Goal: Task Accomplishment & Management: Use online tool/utility

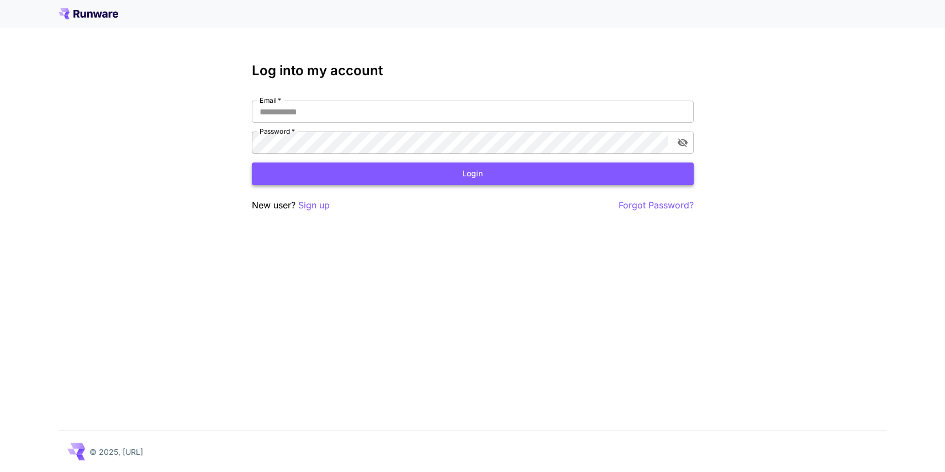
type input "**********"
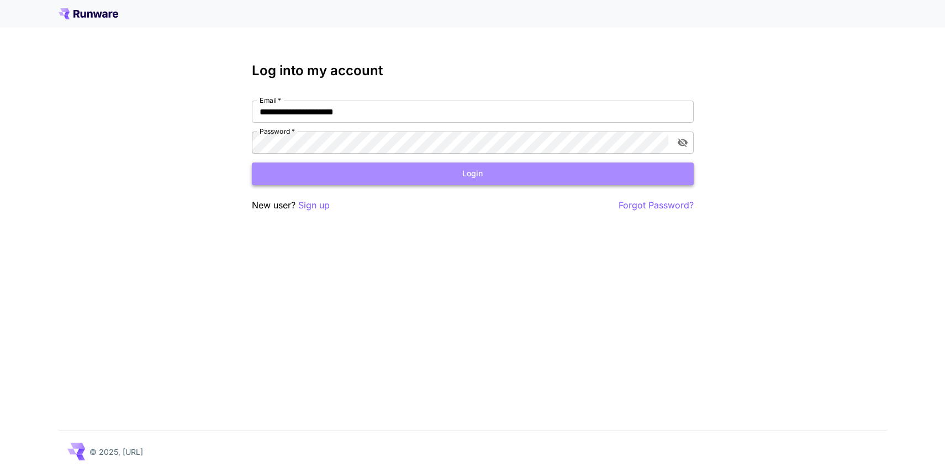
click at [361, 175] on button "Login" at bounding box center [473, 173] width 442 height 23
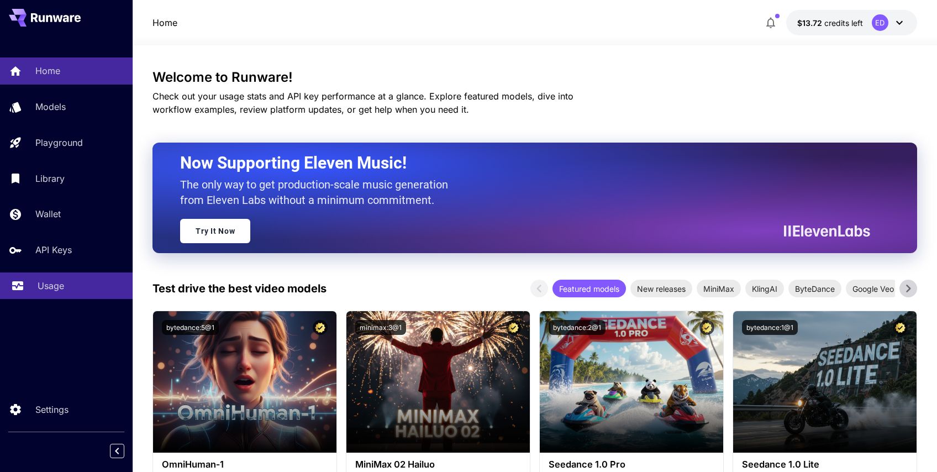
click at [69, 278] on link "Usage" at bounding box center [66, 285] width 133 height 27
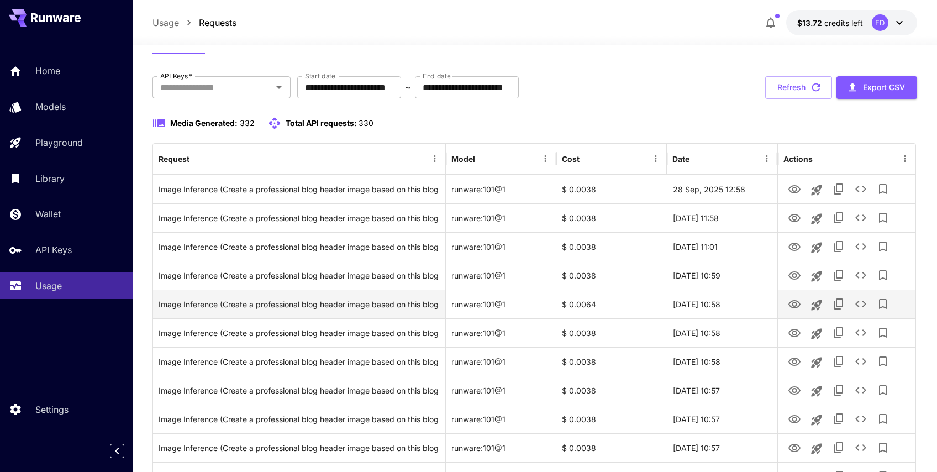
scroll to position [50, 0]
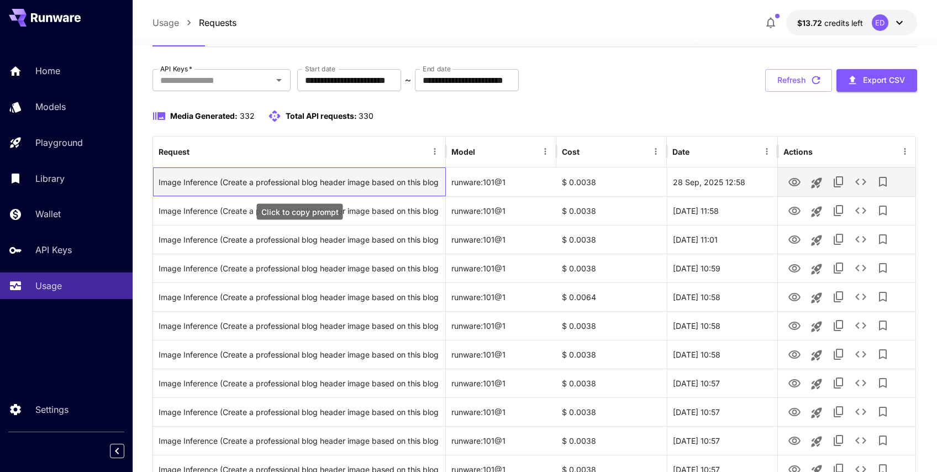
click at [316, 182] on div "Image Inference (Create a professional blog header image based on this blog tit…" at bounding box center [299, 182] width 281 height 28
click at [796, 183] on icon "View" at bounding box center [794, 182] width 12 height 8
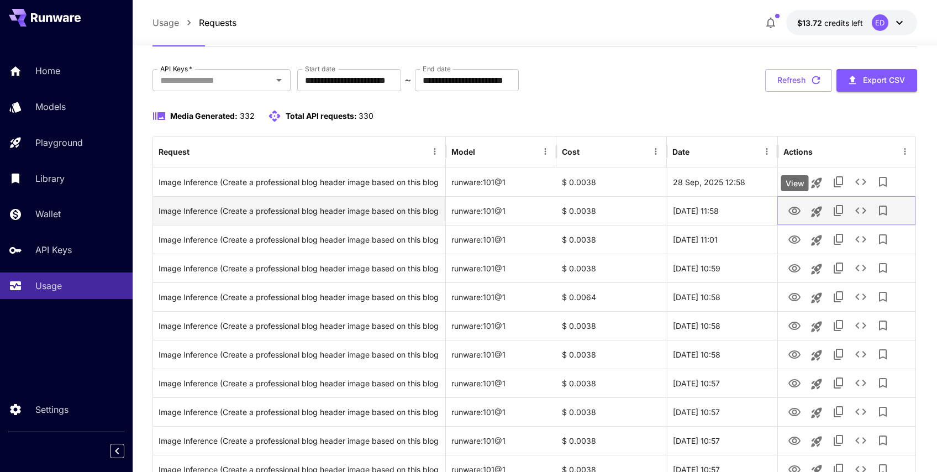
click at [797, 212] on icon "View" at bounding box center [794, 210] width 13 height 13
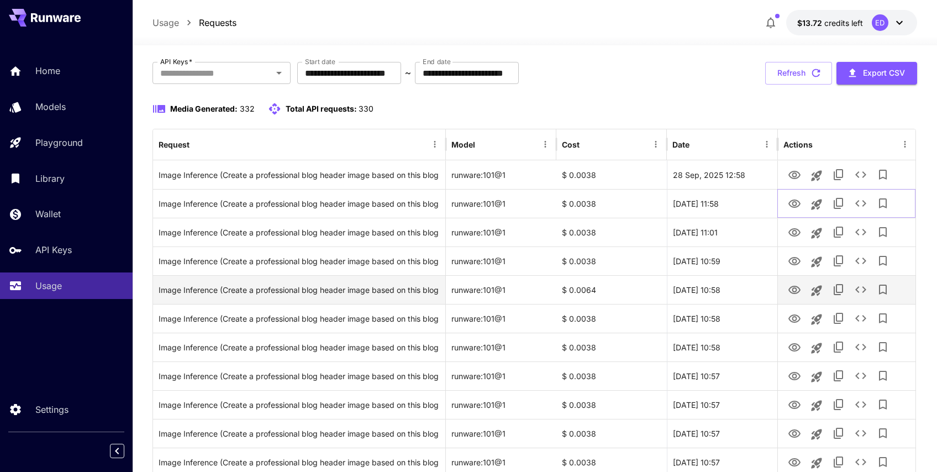
scroll to position [98, 0]
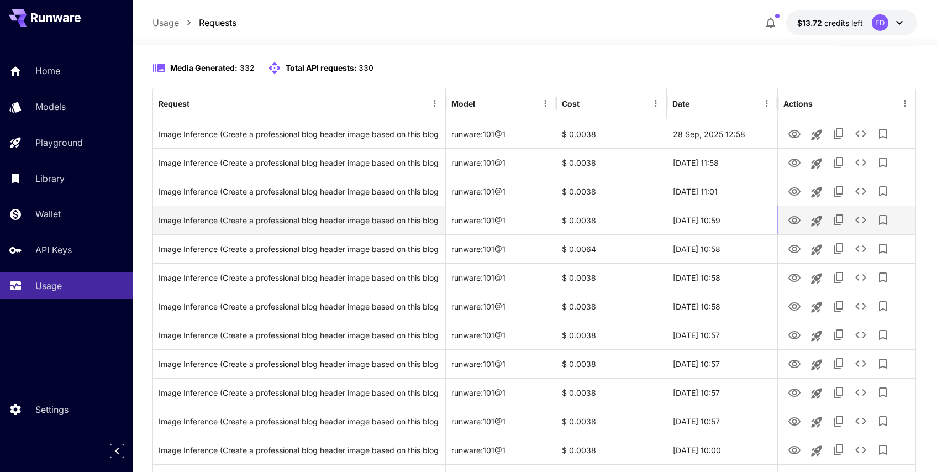
click at [790, 215] on icon "View" at bounding box center [794, 220] width 13 height 13
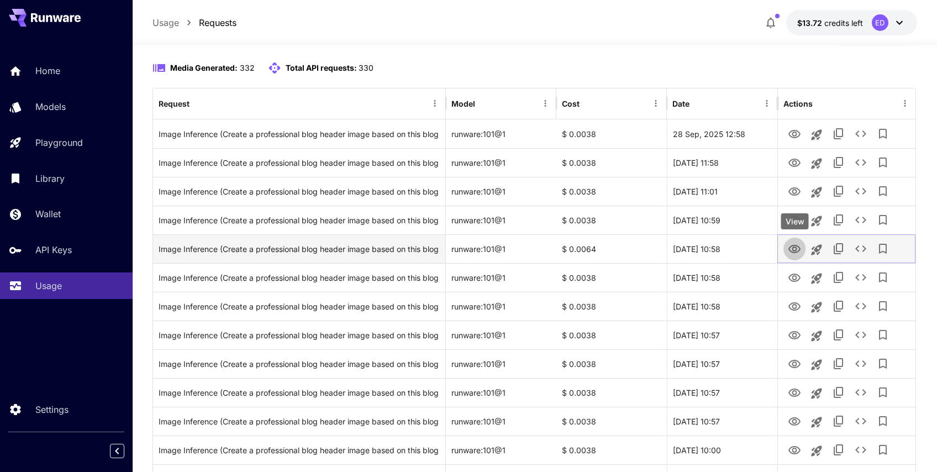
click at [795, 244] on icon "View" at bounding box center [794, 249] width 13 height 13
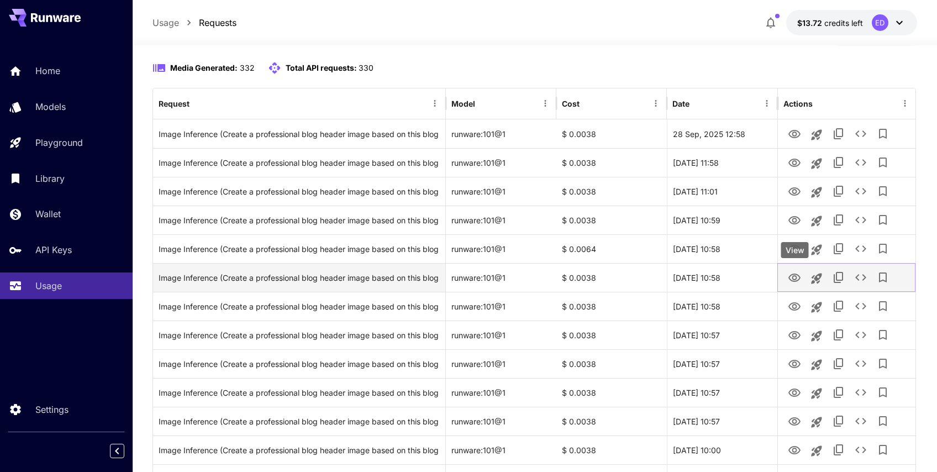
click at [794, 282] on icon "View" at bounding box center [794, 277] width 13 height 13
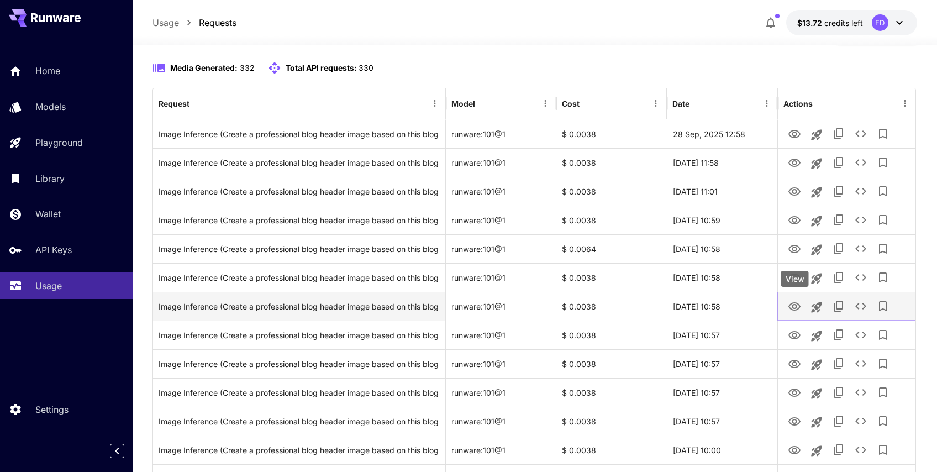
click at [801, 309] on button "View" at bounding box center [794, 305] width 22 height 23
click at [791, 307] on icon "View" at bounding box center [794, 306] width 13 height 13
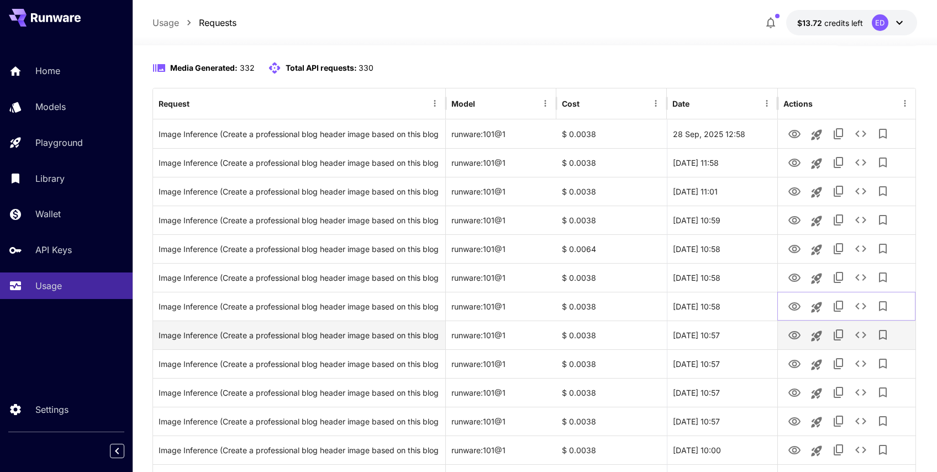
scroll to position [135, 0]
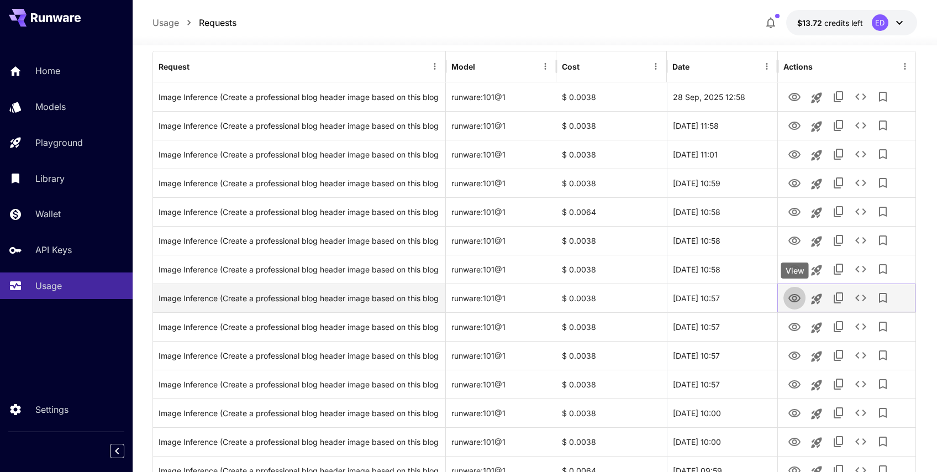
click at [796, 292] on icon "View" at bounding box center [794, 298] width 13 height 13
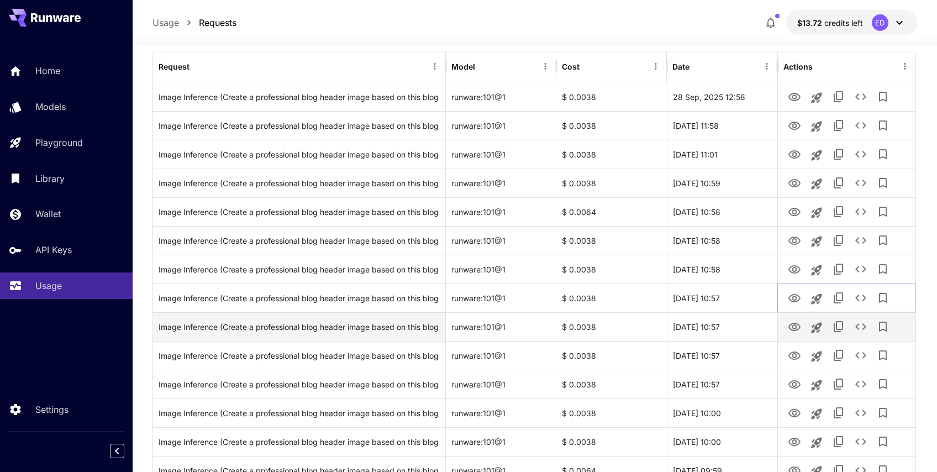
scroll to position [142, 0]
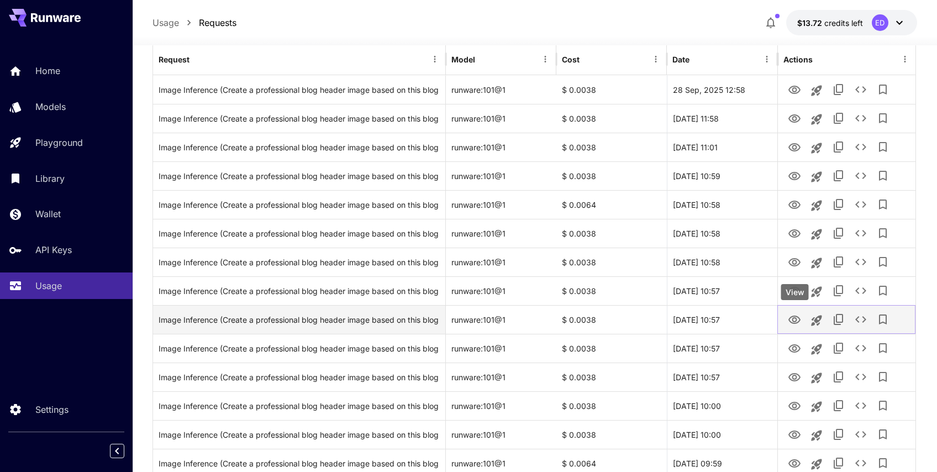
click at [791, 318] on icon "View" at bounding box center [794, 319] width 12 height 8
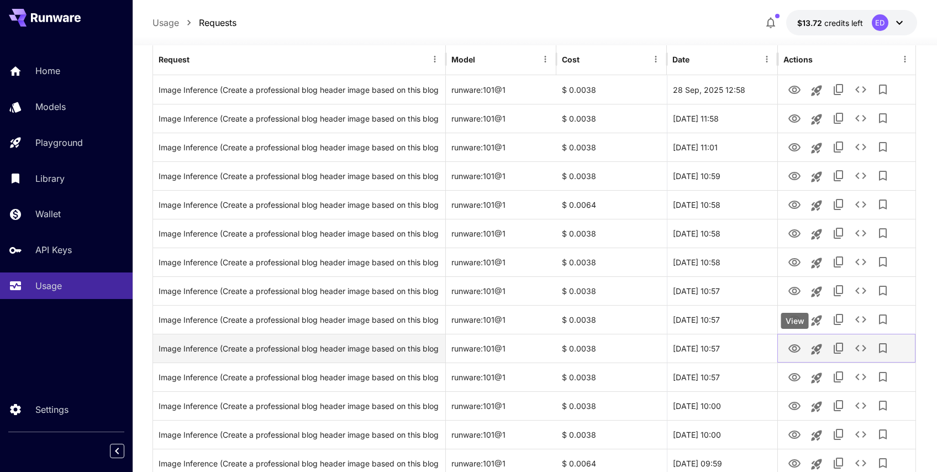
click at [792, 353] on icon "View" at bounding box center [794, 348] width 13 height 13
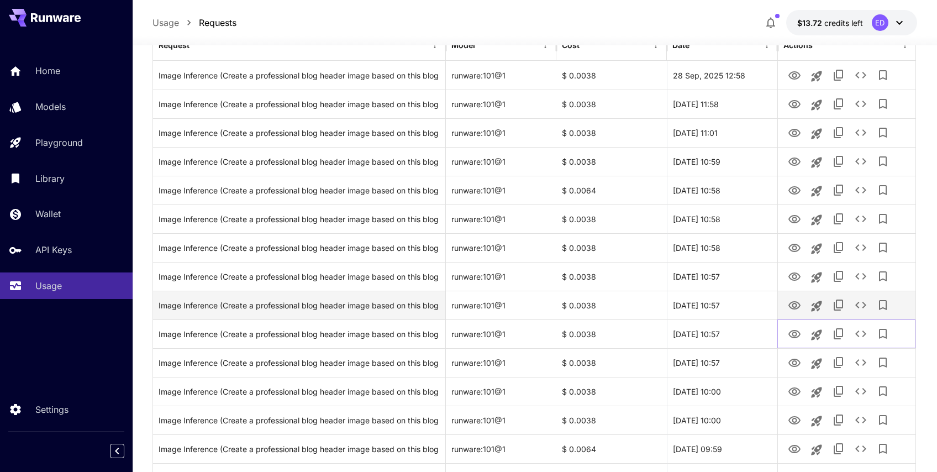
scroll to position [164, 0]
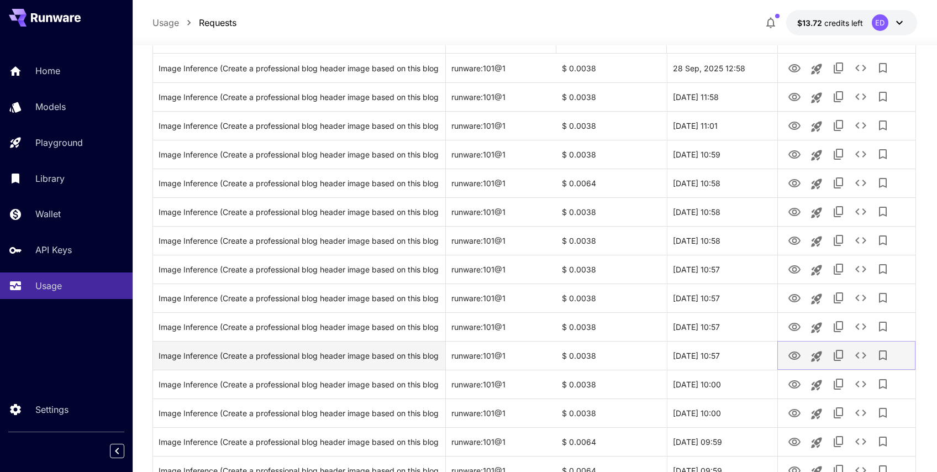
click at [795, 356] on icon "View" at bounding box center [794, 355] width 13 height 13
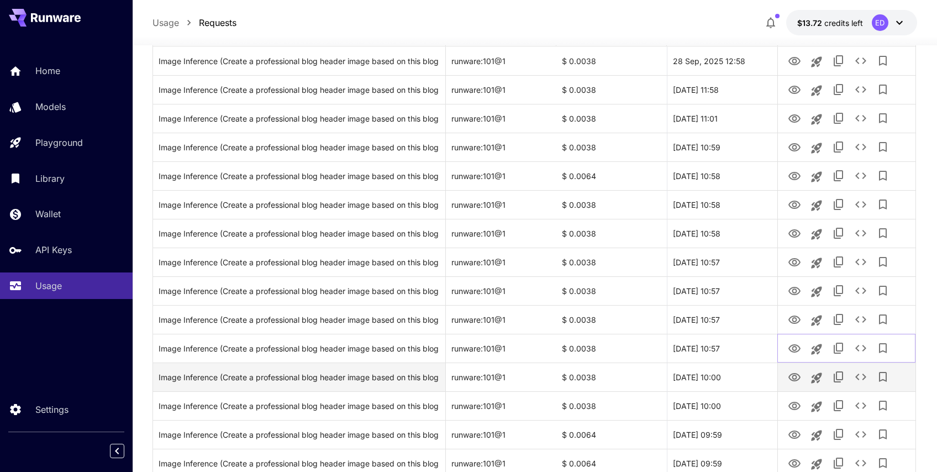
scroll to position [178, 0]
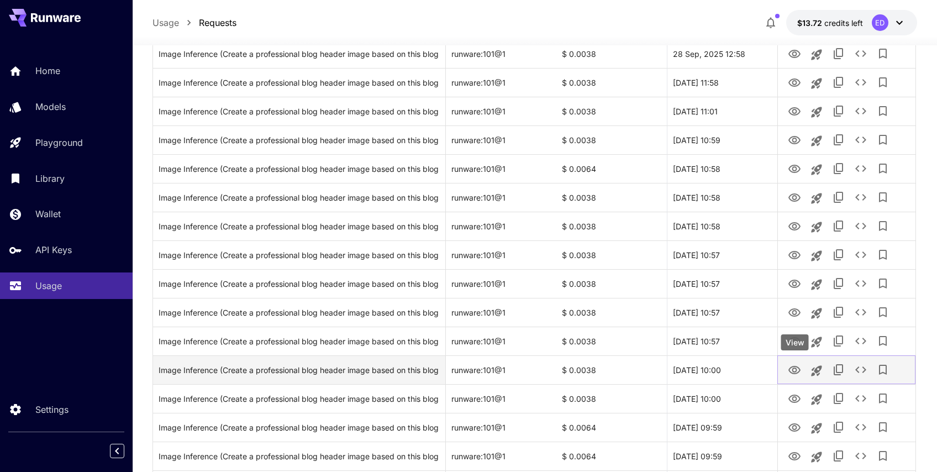
click at [799, 370] on icon "View" at bounding box center [794, 370] width 12 height 8
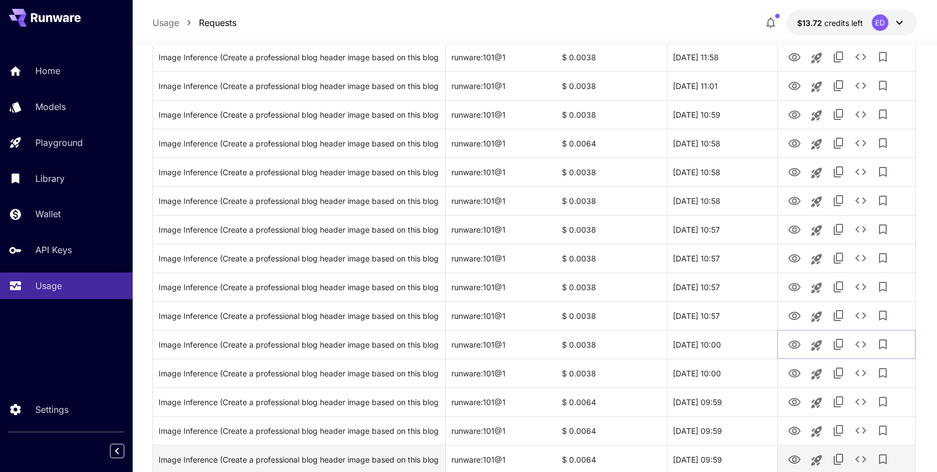
scroll to position [316, 0]
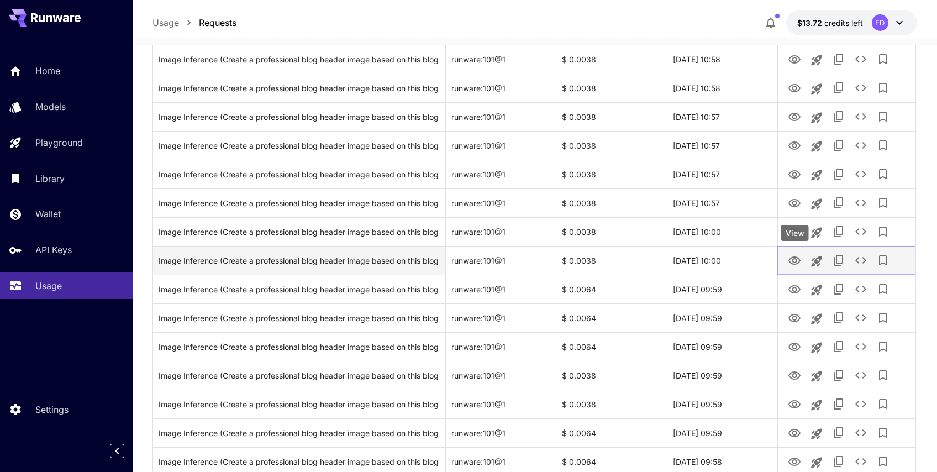
click at [798, 257] on icon "View" at bounding box center [794, 260] width 12 height 8
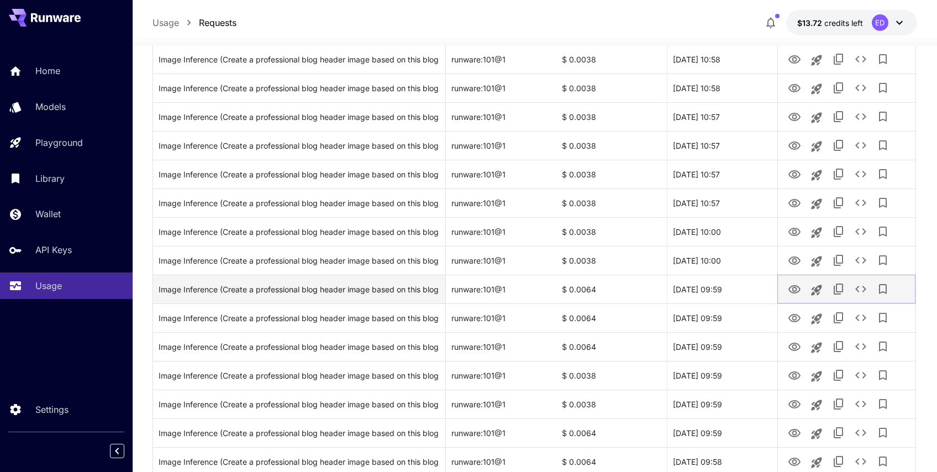
click at [794, 288] on icon "View" at bounding box center [794, 289] width 13 height 13
click at [787, 318] on button "View" at bounding box center [794, 317] width 22 height 23
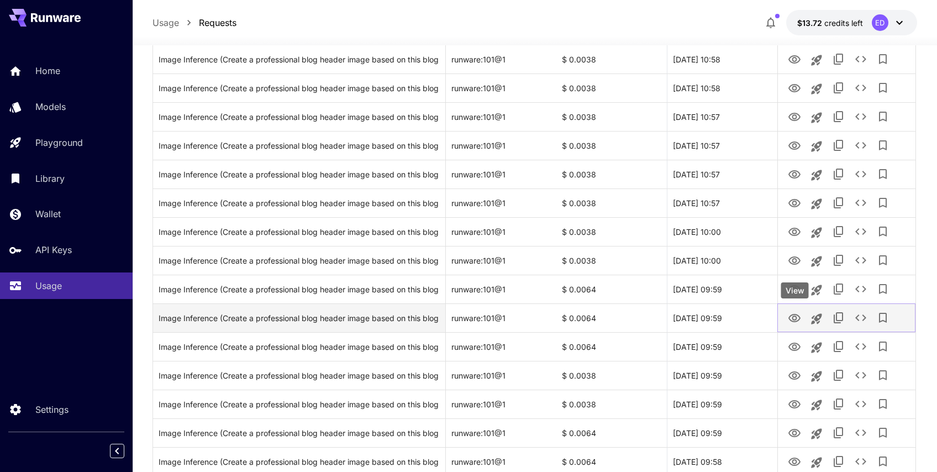
click at [792, 315] on icon "View" at bounding box center [794, 318] width 13 height 13
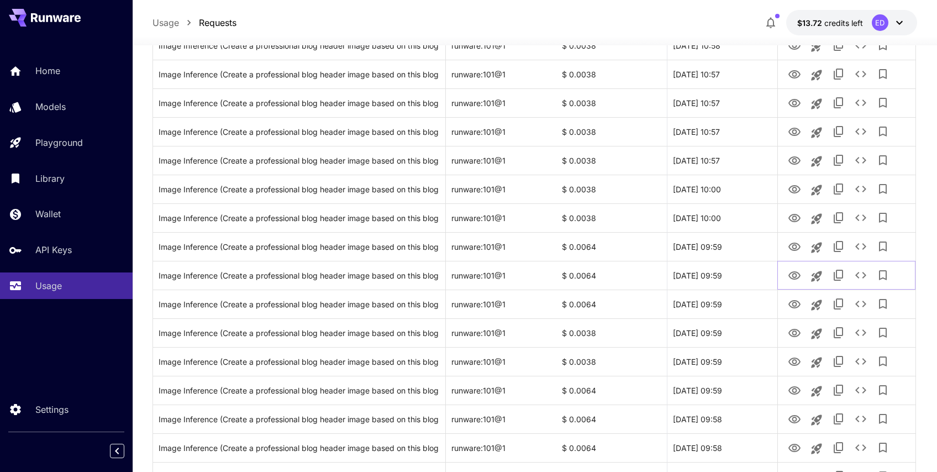
scroll to position [0, 0]
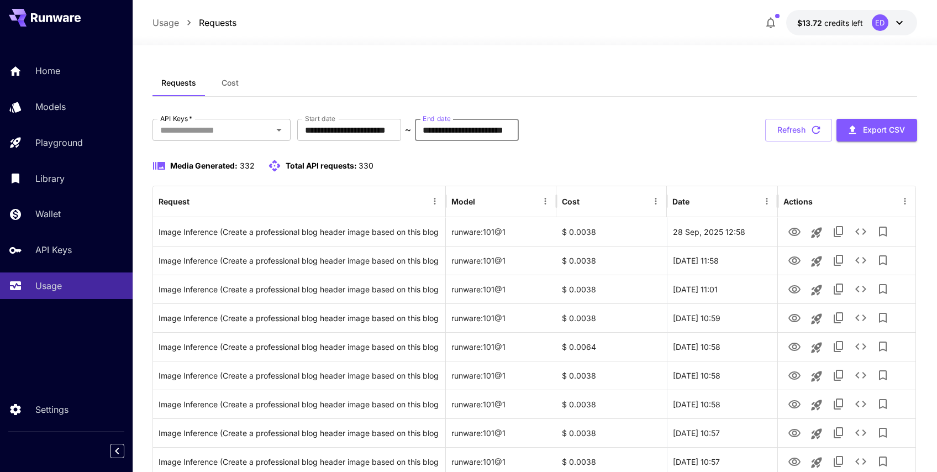
click at [473, 134] on input "**********" at bounding box center [467, 130] width 104 height 22
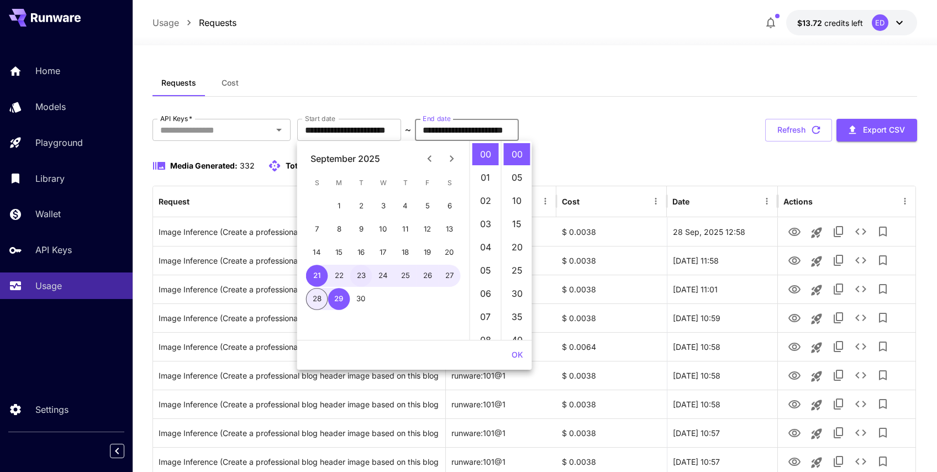
click at [361, 277] on button "23" at bounding box center [361, 276] width 22 height 22
type input "**********"
click at [376, 133] on input "**********" at bounding box center [349, 130] width 104 height 22
click at [357, 271] on button "23" at bounding box center [361, 276] width 22 height 22
click at [513, 354] on button "OK" at bounding box center [517, 355] width 20 height 20
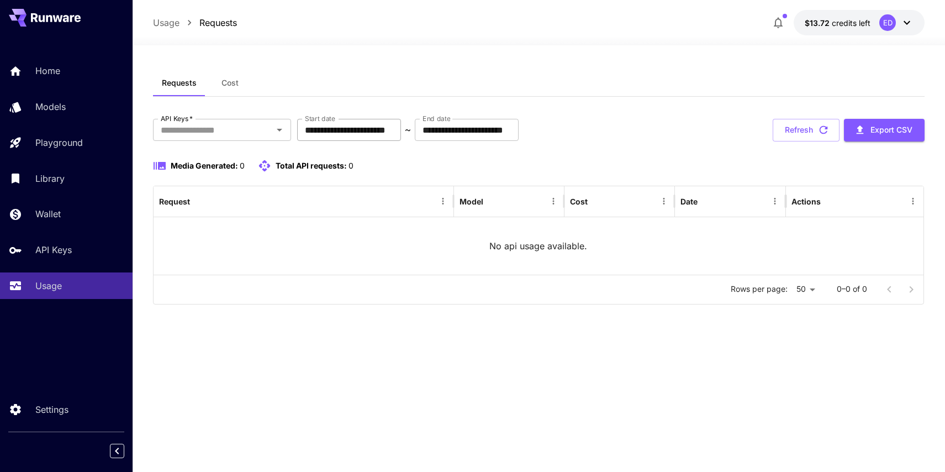
click at [364, 126] on input "**********" at bounding box center [349, 130] width 104 height 22
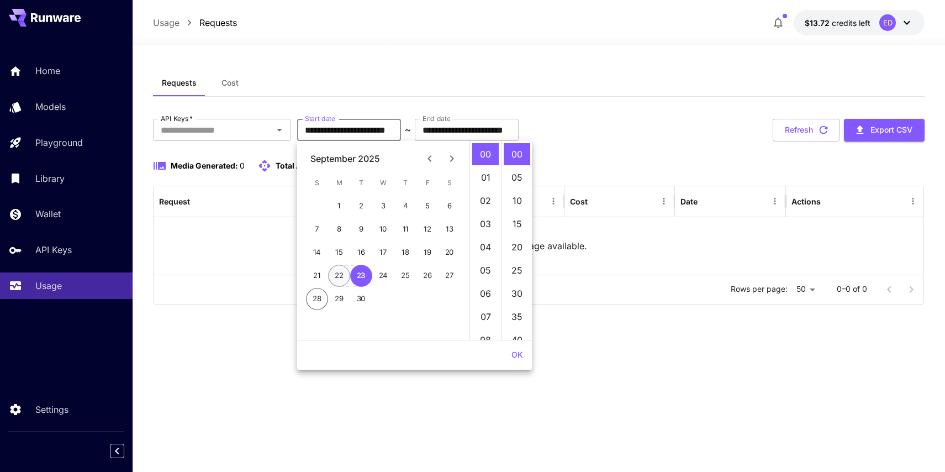
click at [340, 278] on button "22" at bounding box center [339, 276] width 22 height 22
click at [383, 280] on button "24" at bounding box center [383, 276] width 22 height 22
type input "**********"
click at [340, 276] on button "22" at bounding box center [339, 276] width 22 height 22
type input "**********"
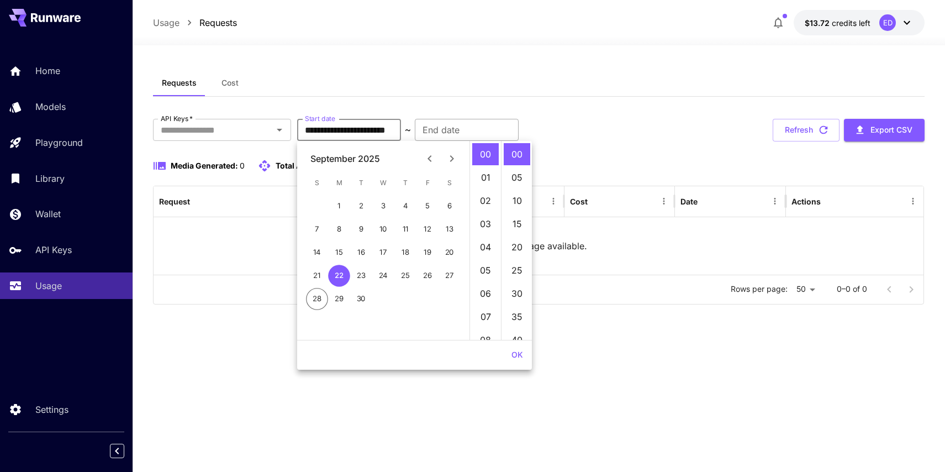
type input "**********"
click at [473, 132] on input "**********" at bounding box center [467, 130] width 104 height 22
click at [391, 283] on button "24" at bounding box center [383, 276] width 22 height 22
type input "**********"
drag, startPoint x: 517, startPoint y: 355, endPoint x: 518, endPoint y: 346, distance: 8.4
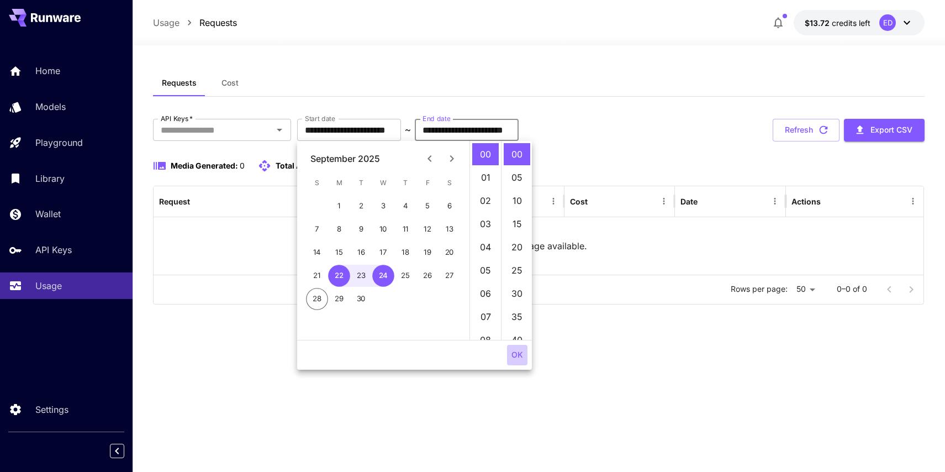
click at [517, 355] on button "OK" at bounding box center [517, 355] width 20 height 20
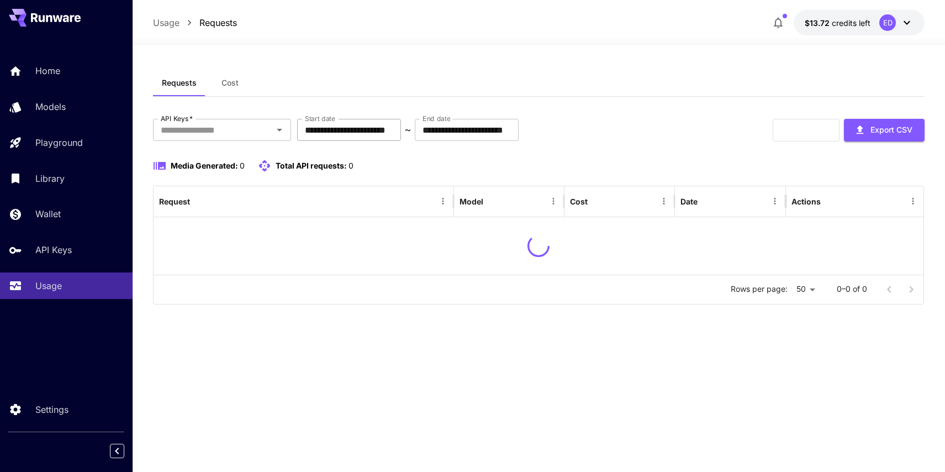
click at [379, 130] on input "**********" at bounding box center [349, 130] width 104 height 22
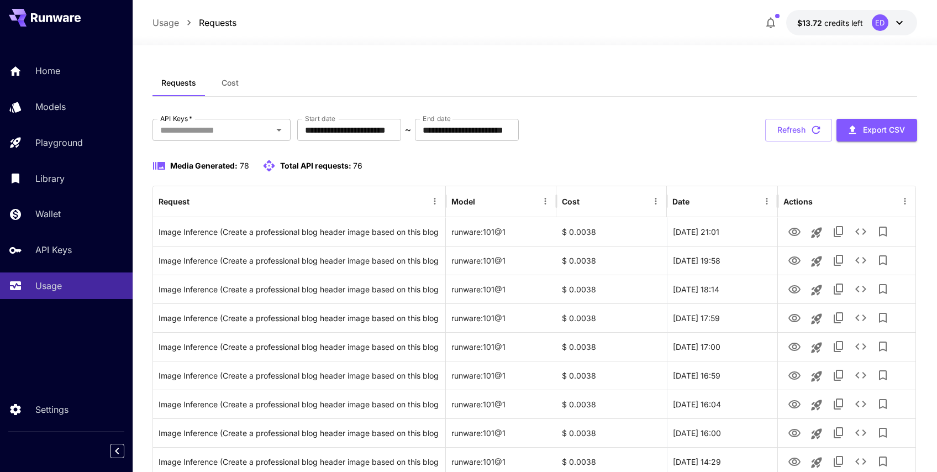
click at [633, 139] on div "**********" at bounding box center [534, 130] width 764 height 23
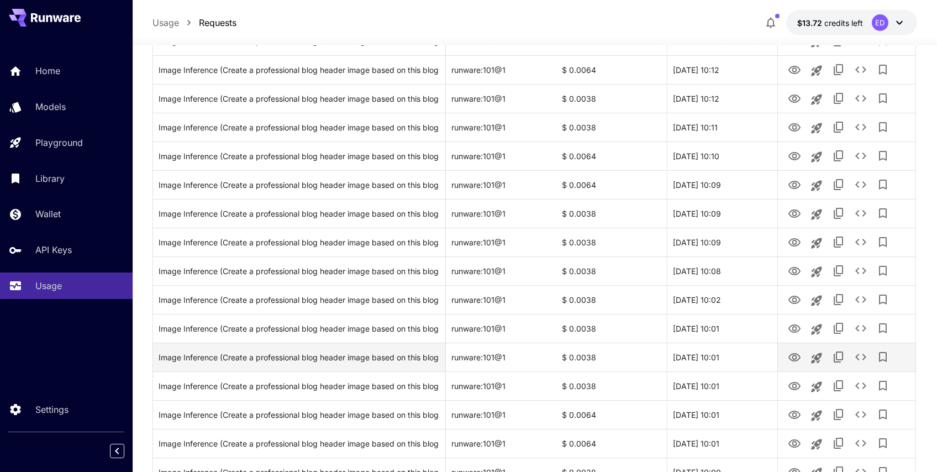
scroll to position [715, 0]
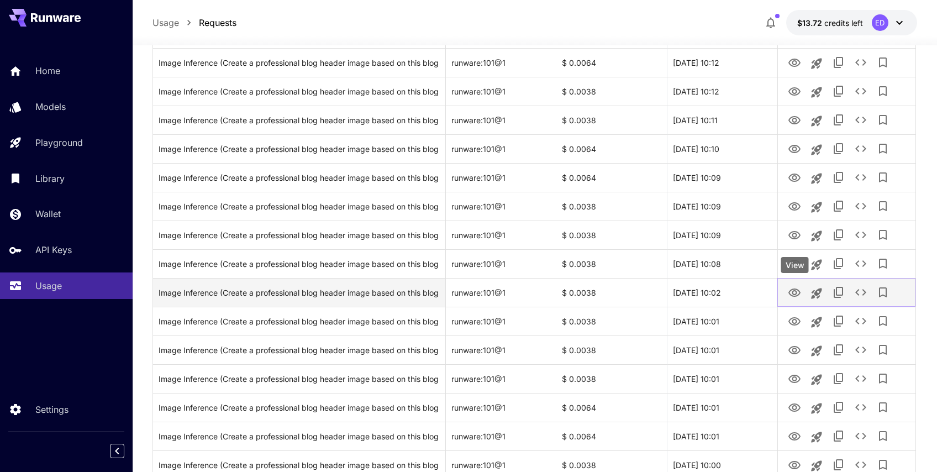
click at [792, 293] on icon "View" at bounding box center [794, 292] width 12 height 8
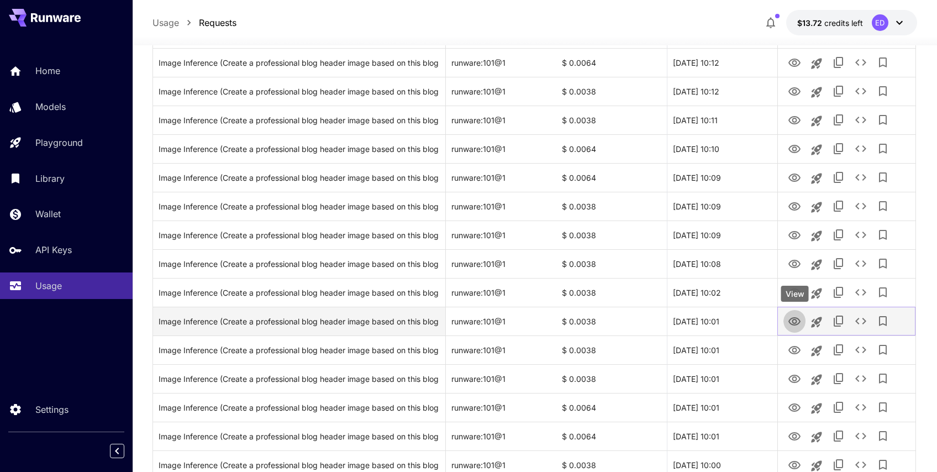
click at [795, 316] on icon "View" at bounding box center [794, 321] width 13 height 13
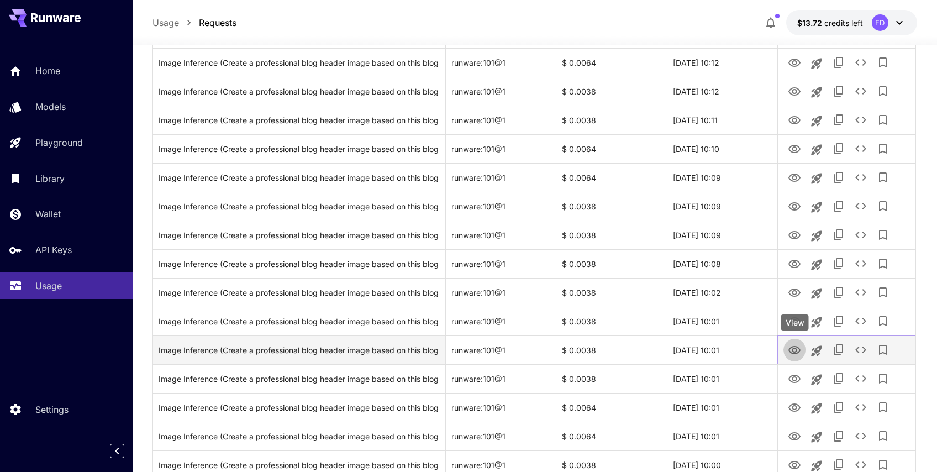
click at [801, 350] on icon "View" at bounding box center [794, 350] width 13 height 13
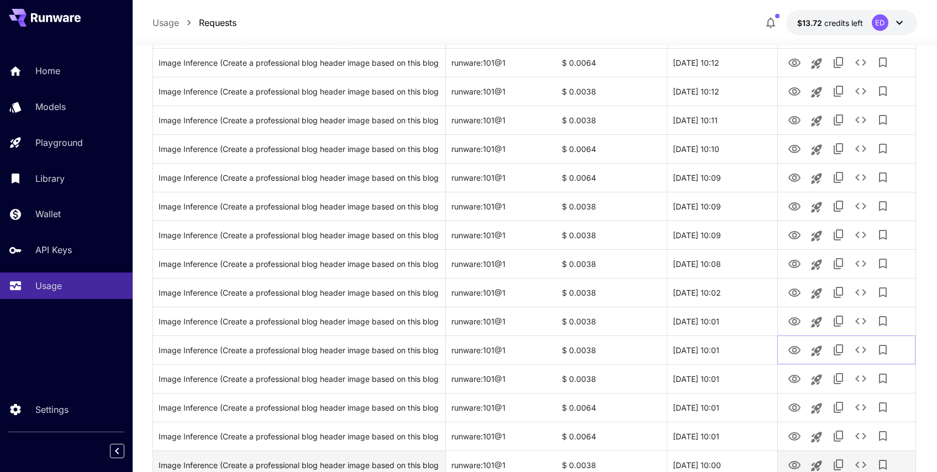
scroll to position [848, 0]
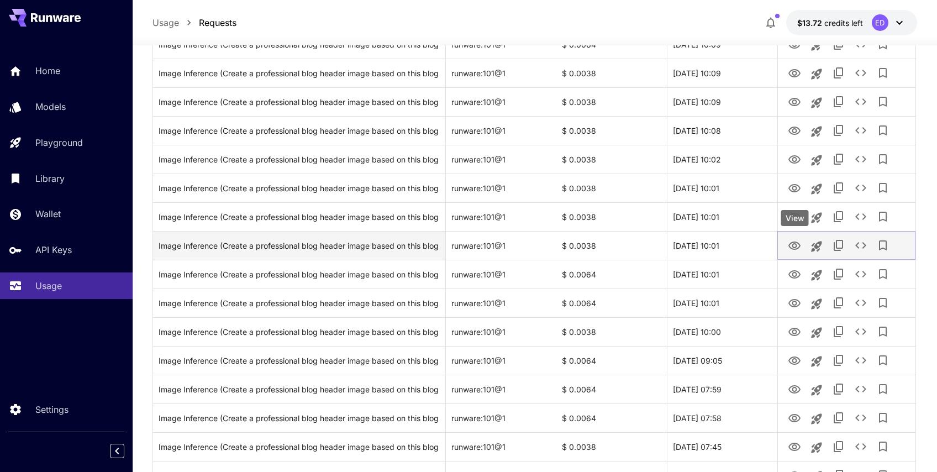
click at [797, 246] on icon "View" at bounding box center [794, 245] width 13 height 13
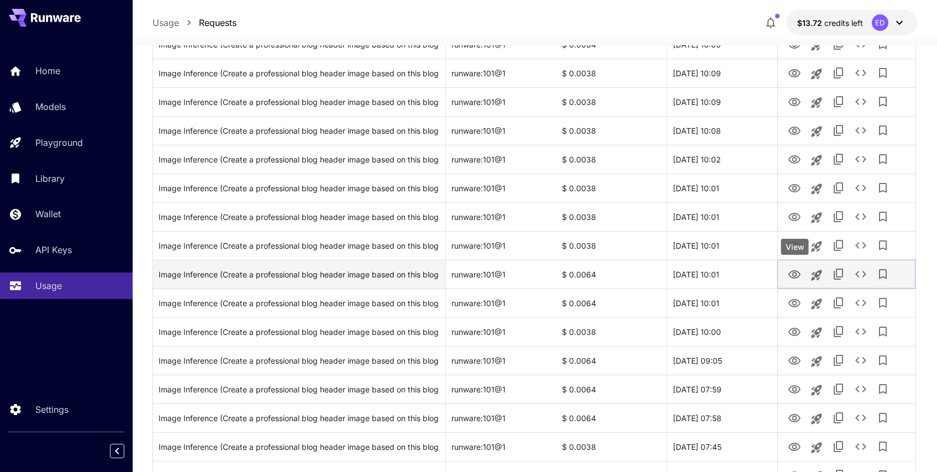
click at [791, 274] on icon "View" at bounding box center [794, 274] width 13 height 13
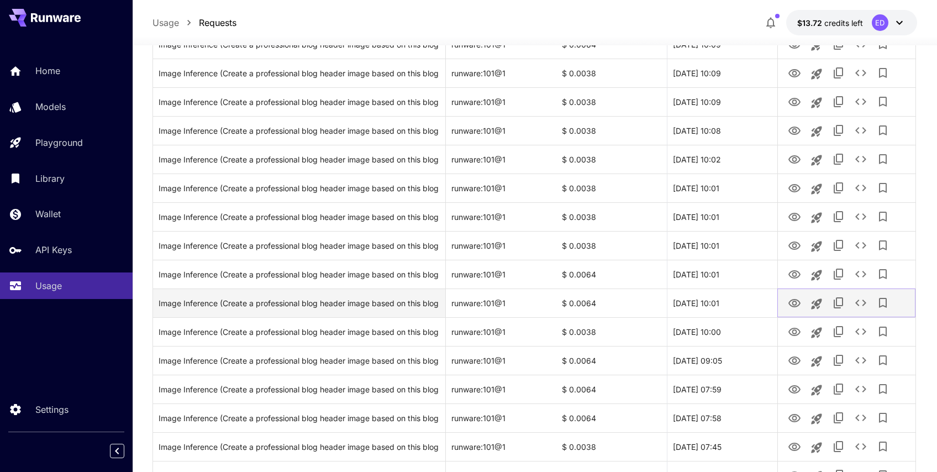
click at [796, 305] on icon "View" at bounding box center [794, 303] width 13 height 13
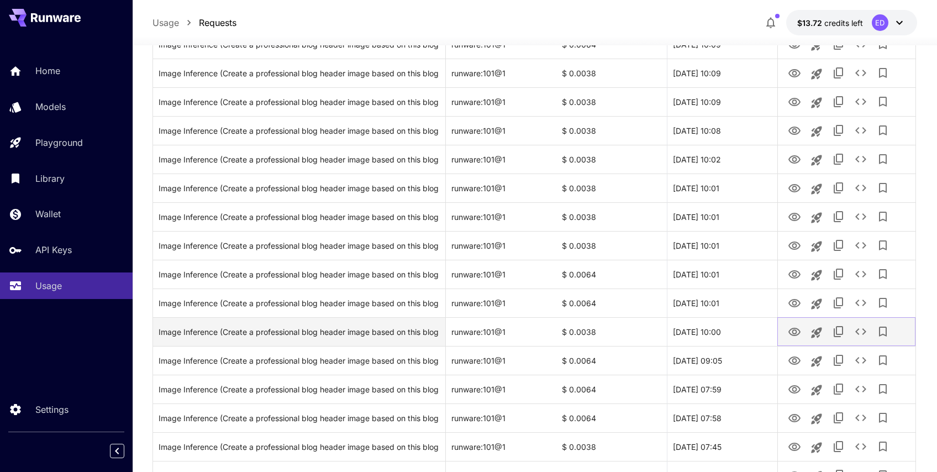
click at [796, 333] on icon "View" at bounding box center [794, 332] width 12 height 8
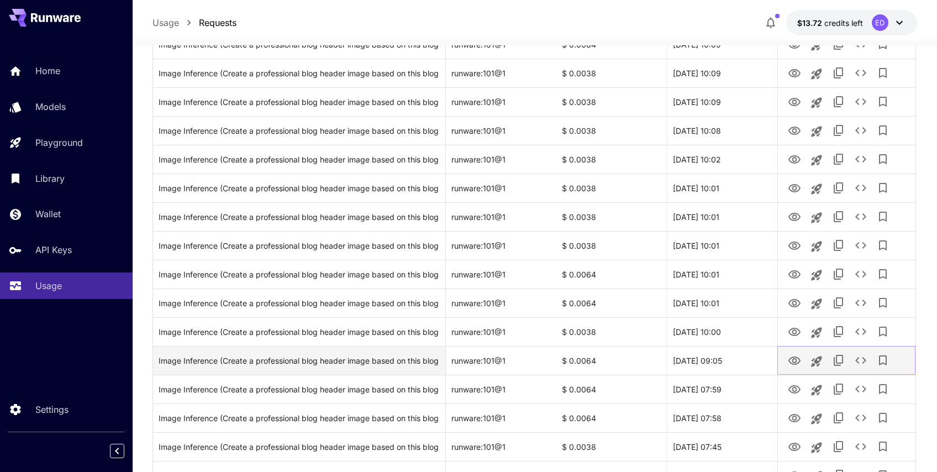
click at [795, 360] on icon "View" at bounding box center [794, 360] width 13 height 13
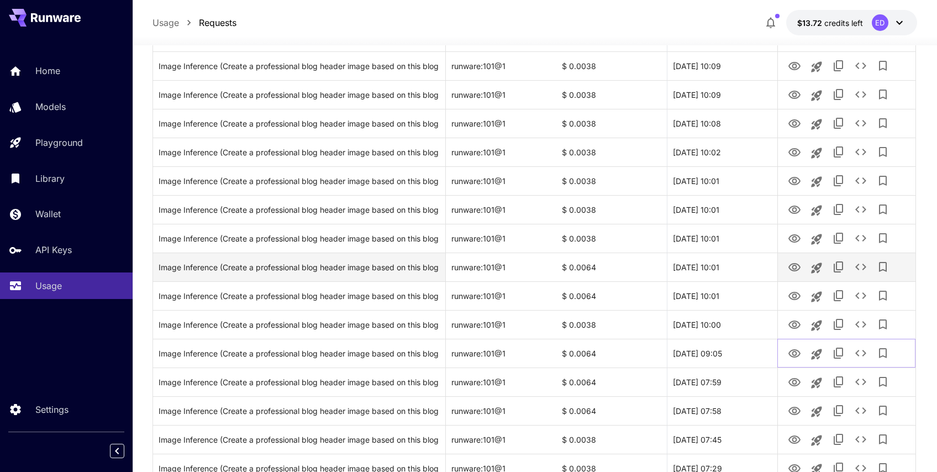
scroll to position [888, 0]
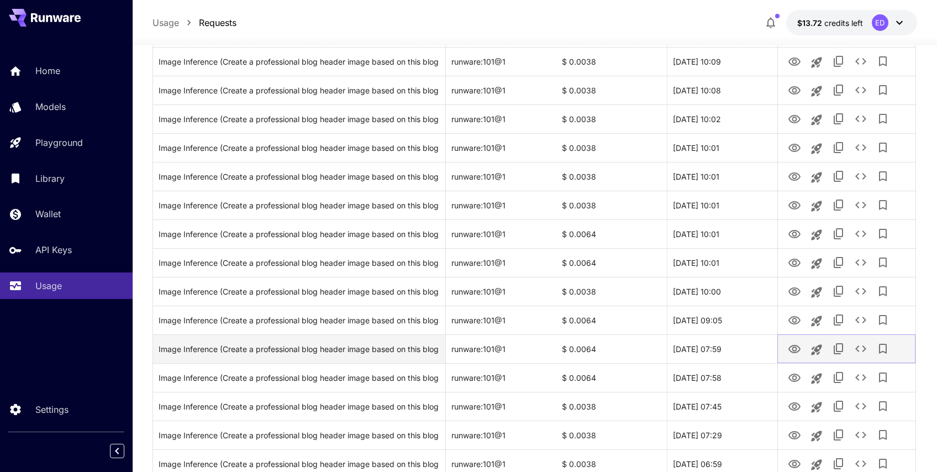
click at [796, 344] on icon "View" at bounding box center [794, 349] width 13 height 13
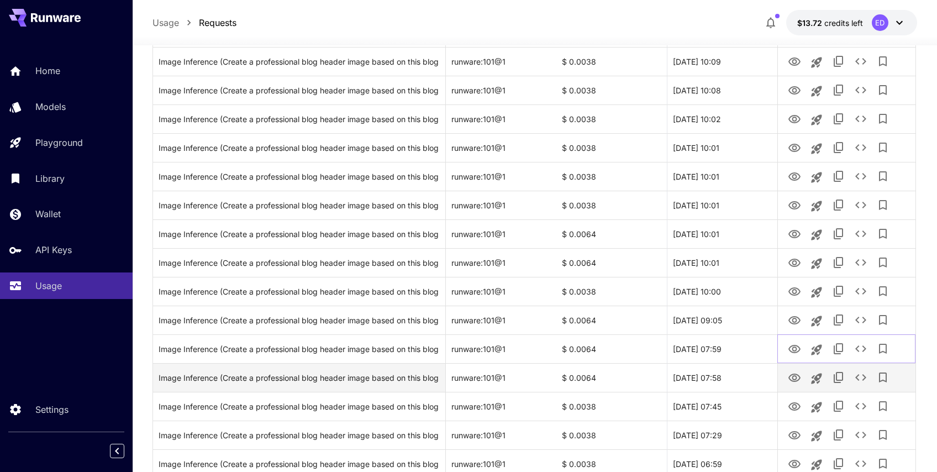
scroll to position [903, 0]
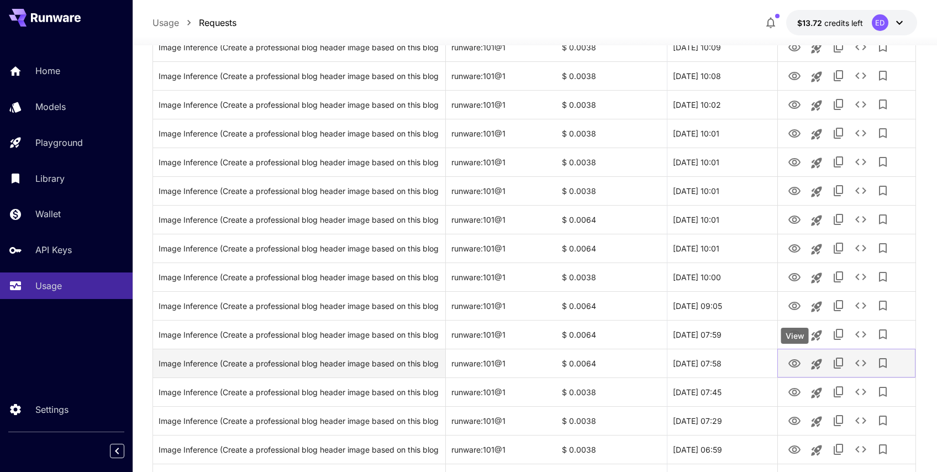
click at [797, 362] on icon "View" at bounding box center [794, 363] width 13 height 13
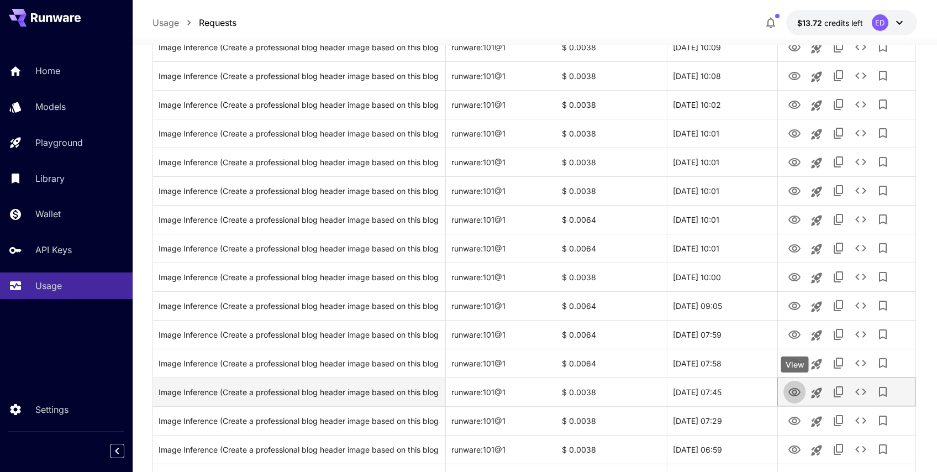
click at [795, 392] on icon "View" at bounding box center [794, 392] width 13 height 13
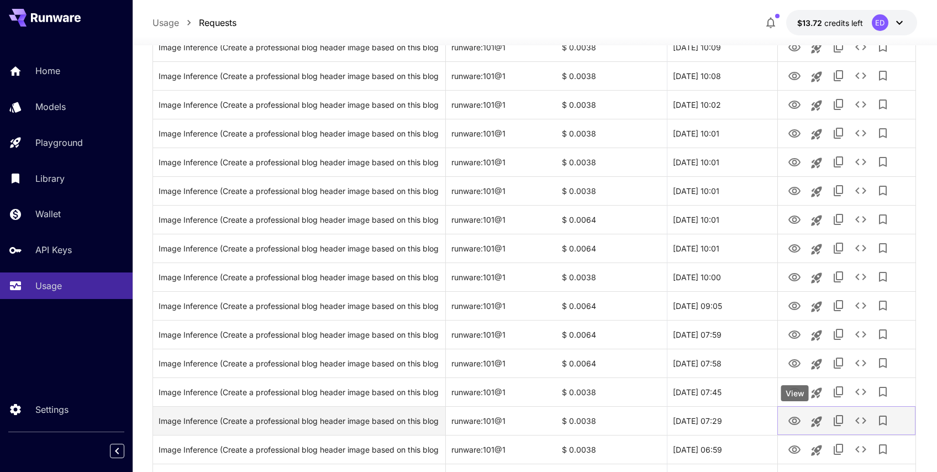
click at [798, 421] on icon "View" at bounding box center [794, 420] width 13 height 13
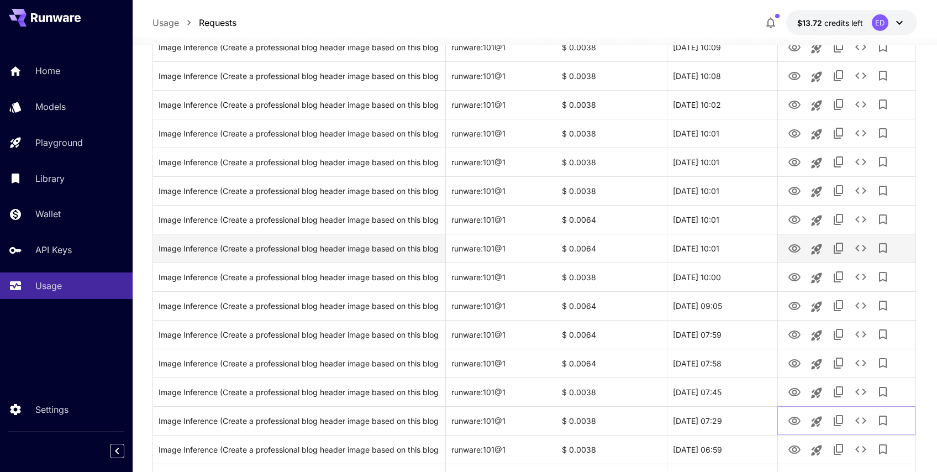
scroll to position [965, 0]
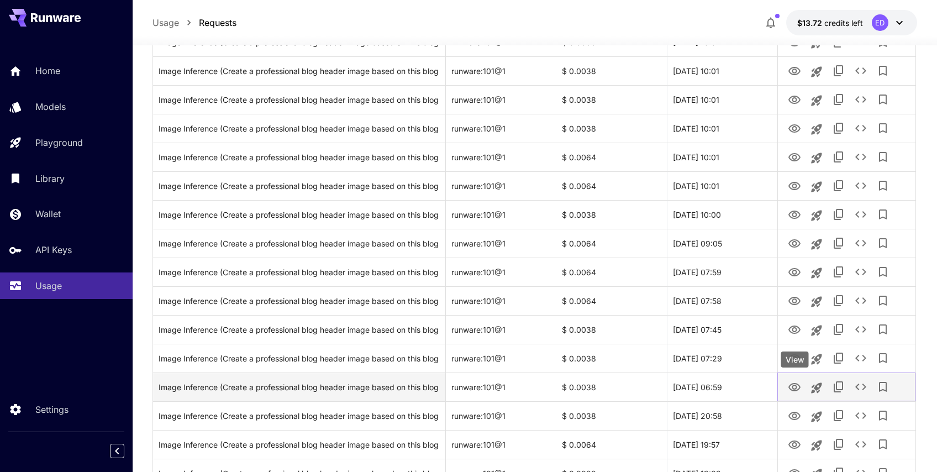
click at [792, 382] on icon "View" at bounding box center [794, 387] width 13 height 13
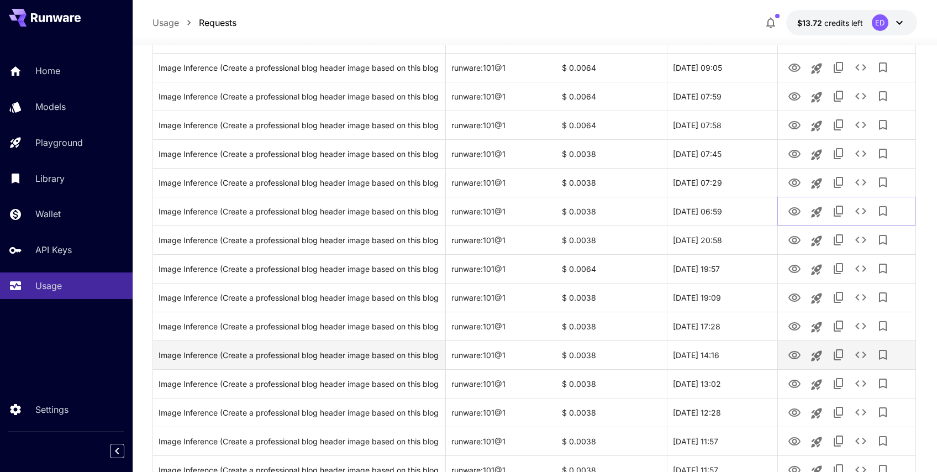
scroll to position [1216, 0]
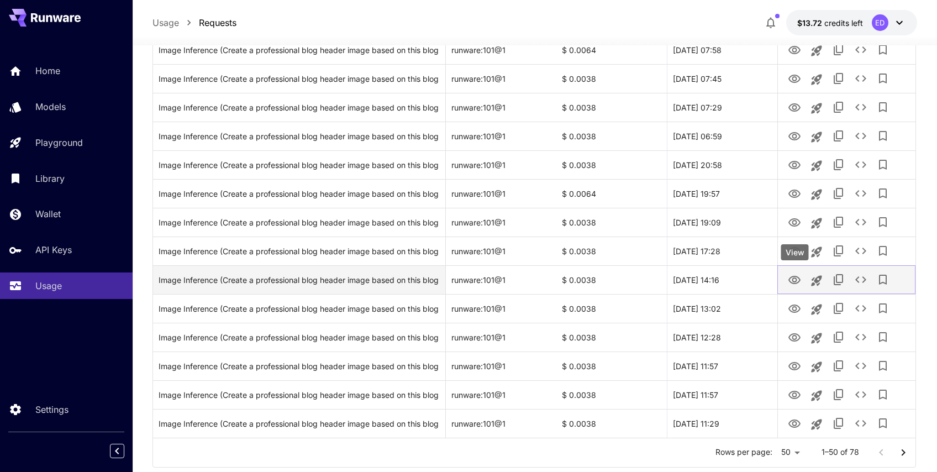
click at [804, 278] on button "View" at bounding box center [794, 279] width 22 height 23
click at [802, 278] on button "View" at bounding box center [794, 279] width 22 height 23
click at [795, 277] on icon "View" at bounding box center [794, 279] width 13 height 13
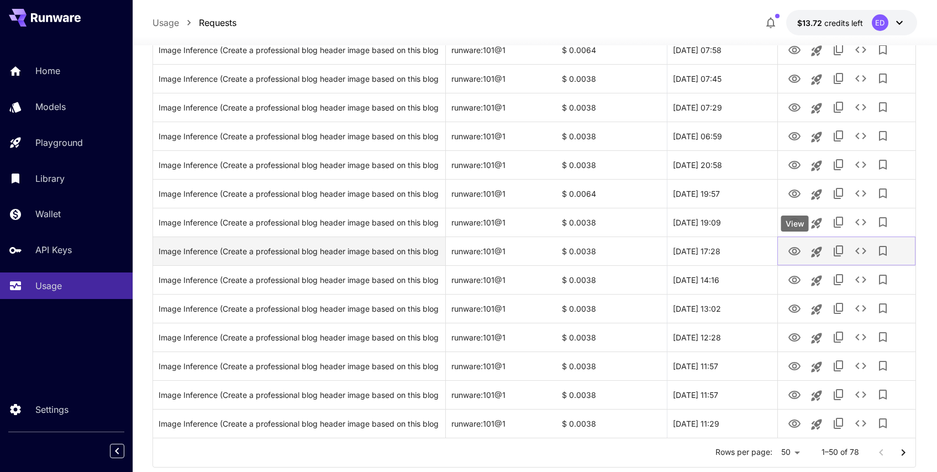
click at [791, 251] on icon "View" at bounding box center [794, 251] width 13 height 13
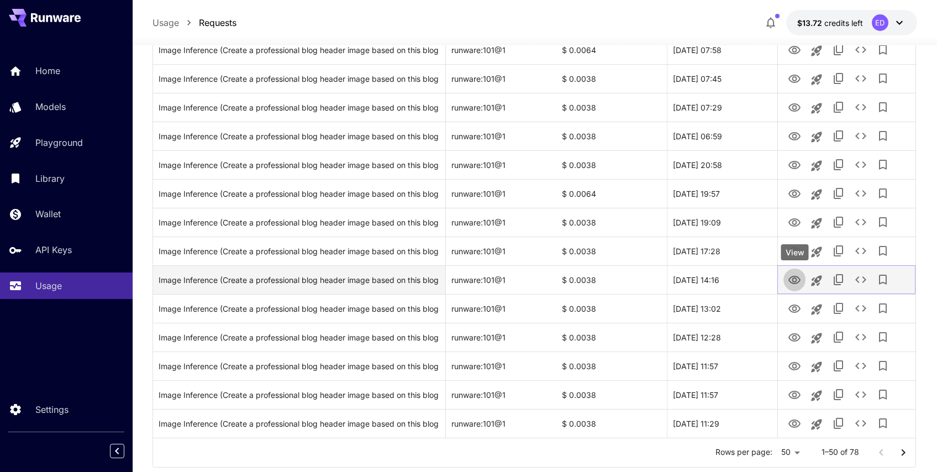
click at [790, 282] on icon "View" at bounding box center [794, 280] width 12 height 8
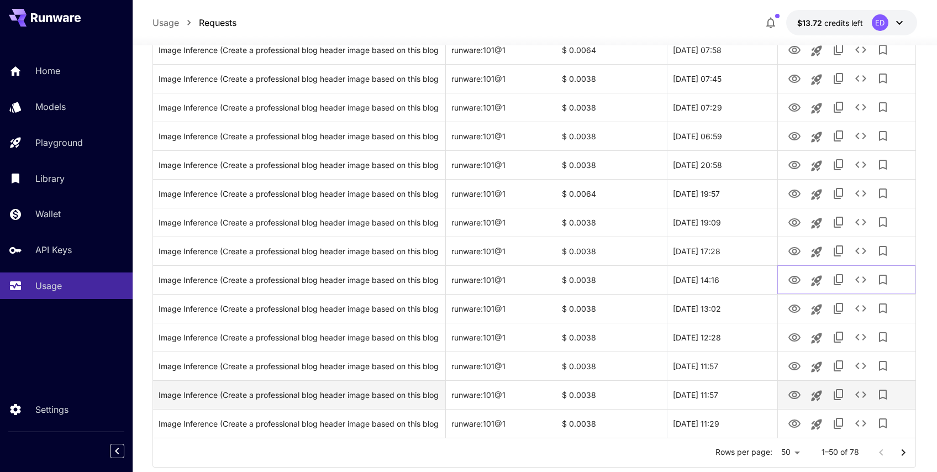
scroll to position [1244, 0]
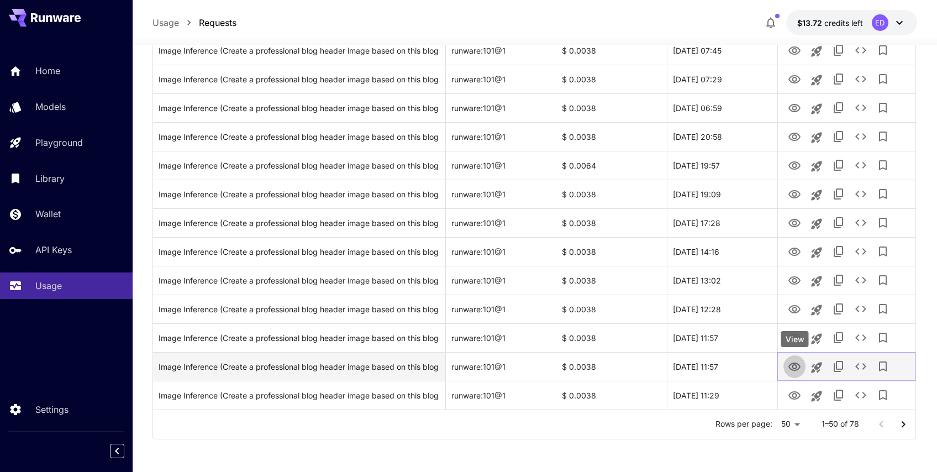
click at [797, 368] on icon "View" at bounding box center [794, 366] width 13 height 13
